Goal: Find specific page/section: Find specific page/section

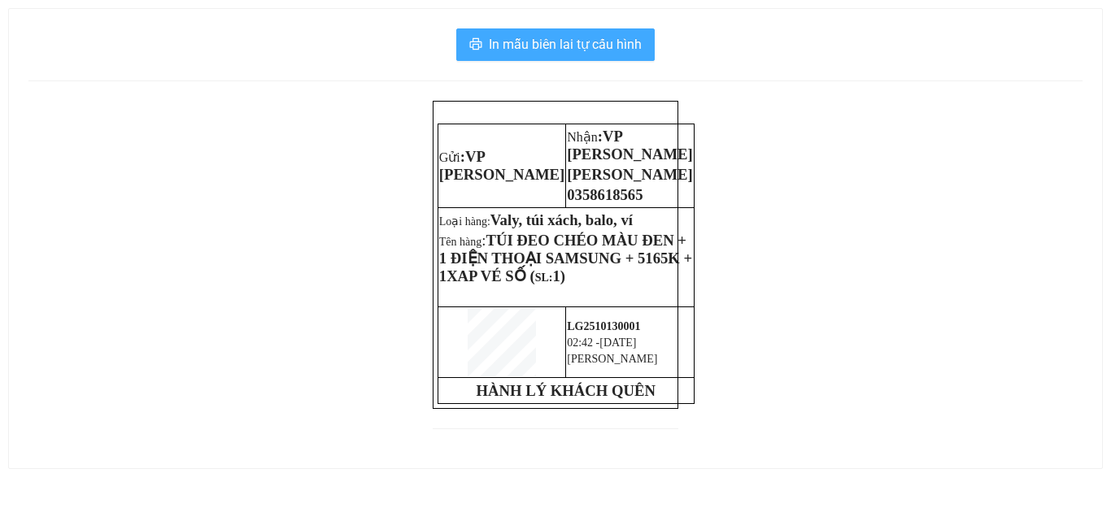
click at [592, 42] on span "In mẫu biên lai tự cấu hình" at bounding box center [565, 44] width 153 height 20
